Goal: Register for event/course

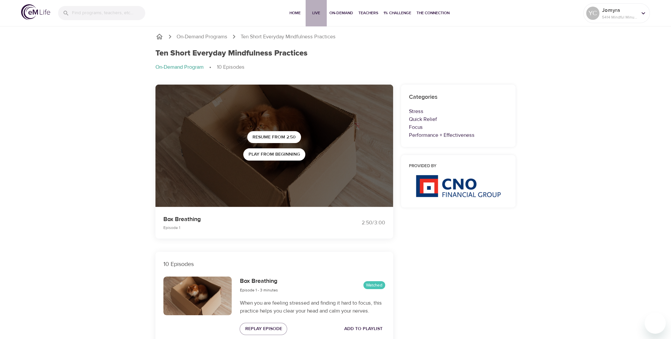
click at [319, 13] on span "Live" at bounding box center [316, 13] width 16 height 7
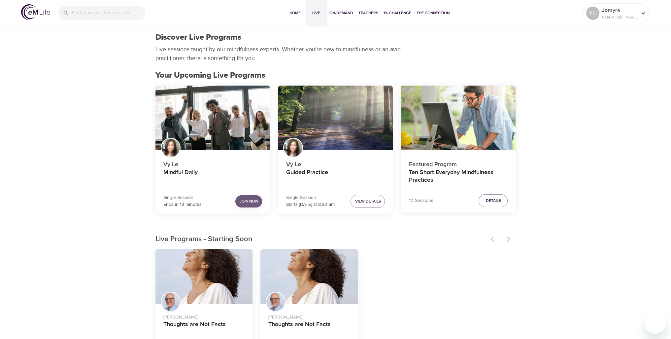
click at [248, 198] on span "Join Now" at bounding box center [248, 201] width 19 height 7
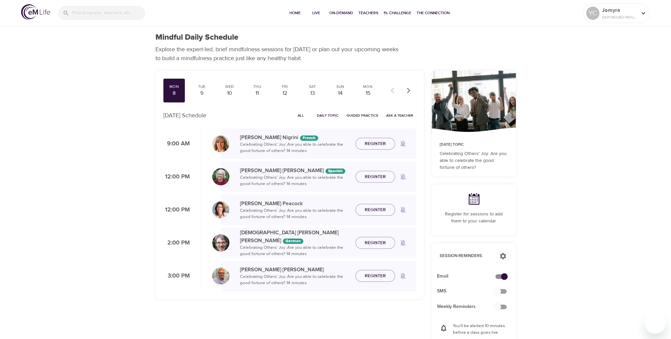
click at [649, 176] on div "Mindful Daily Schedule Explore the expert-led, brief mindfulness sessions for […" at bounding box center [335, 294] width 671 height 588
